Goal: Task Accomplishment & Management: Complete application form

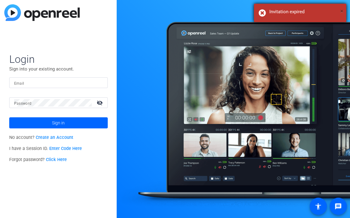
click at [340, 13] on span "×" at bounding box center [341, 10] width 3 height 7
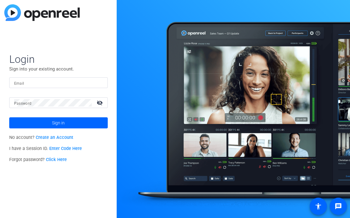
click at [55, 138] on link "Create an Account" at bounding box center [55, 137] width 38 height 5
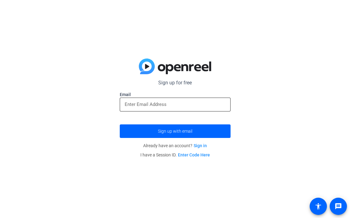
click at [154, 98] on div at bounding box center [174, 104] width 101 height 14
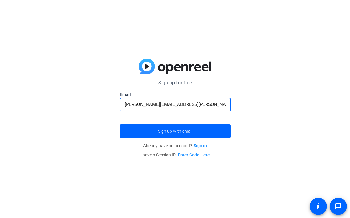
type input "emily.eddings@gartner.com"
click at [120, 124] on button "Sign up with email" at bounding box center [175, 131] width 111 height 14
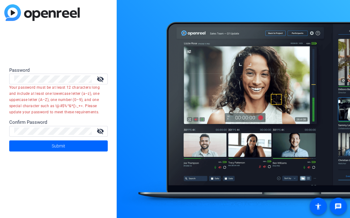
click at [100, 81] on mat-icon "visibility_off" at bounding box center [100, 78] width 15 height 7
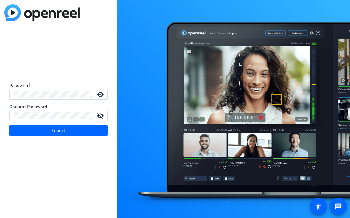
click at [9, 125] on button "Submit" at bounding box center [58, 130] width 98 height 11
